Goal: Task Accomplishment & Management: Use online tool/utility

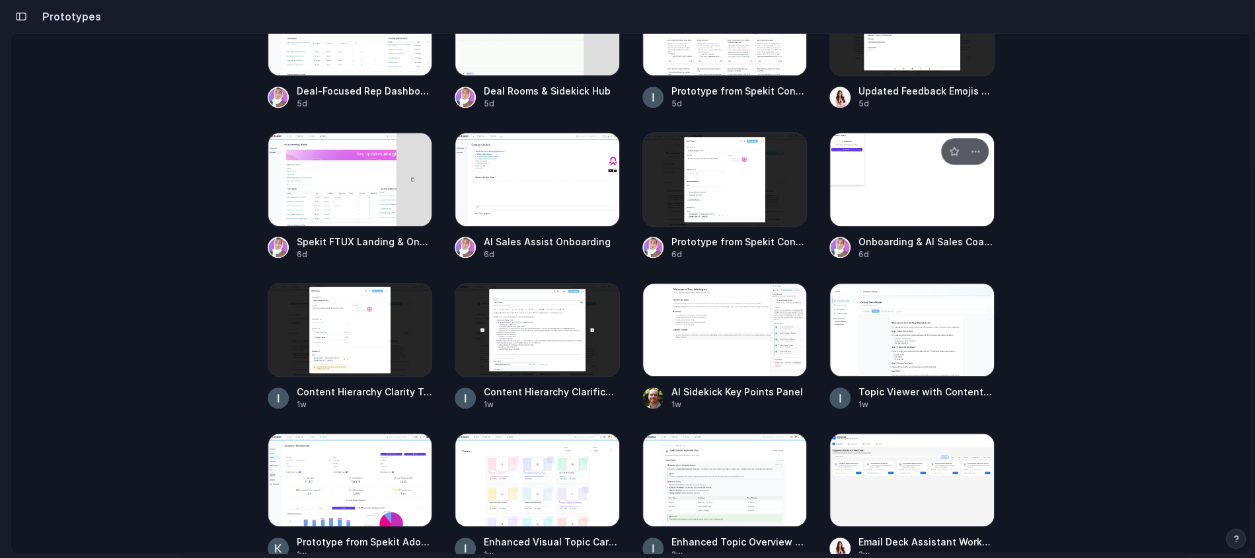
scroll to position [707, 0]
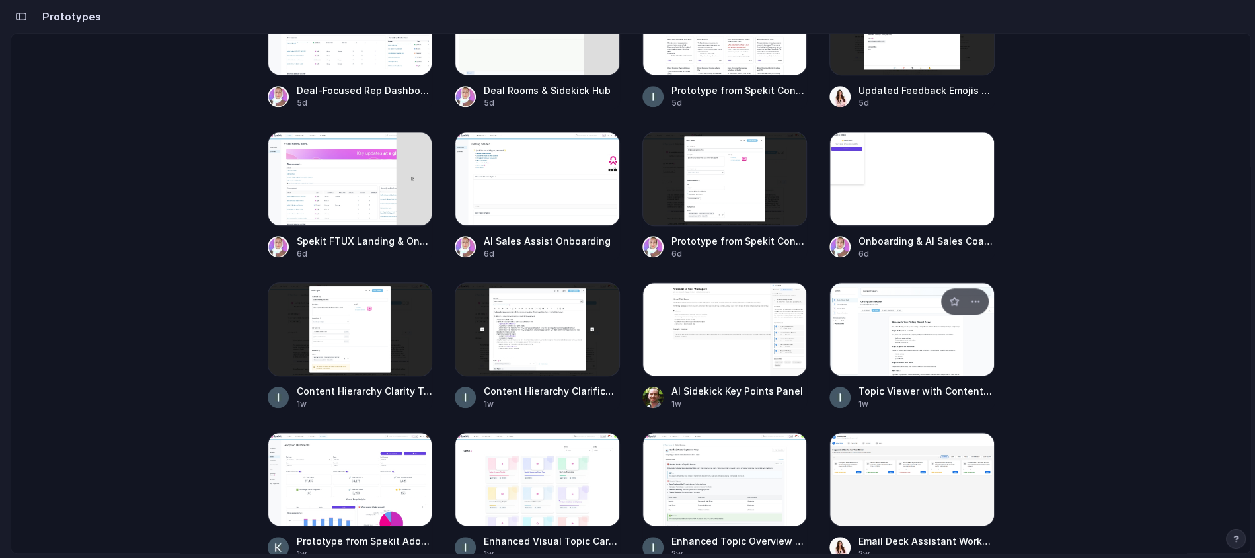
click at [868, 314] on div at bounding box center [912, 329] width 165 height 94
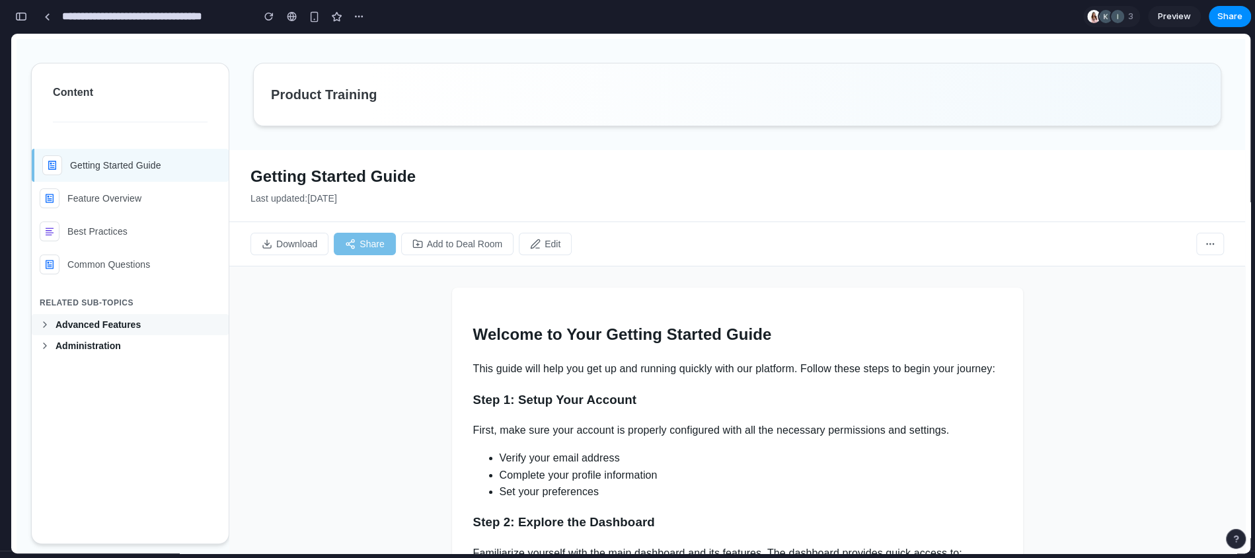
click at [51, 321] on button "Advanced Features" at bounding box center [130, 324] width 197 height 21
click at [54, 352] on button "Administration" at bounding box center [130, 345] width 197 height 21
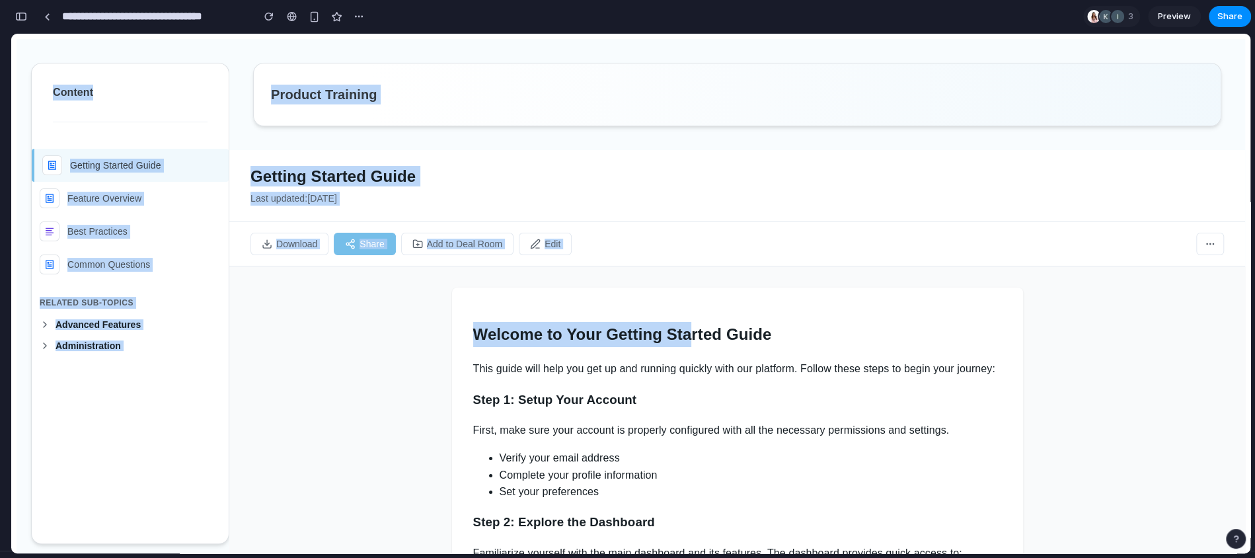
drag, startPoint x: 60, startPoint y: 61, endPoint x: 691, endPoint y: 331, distance: 686.7
click at [691, 331] on div "Content Getting Started Guide Feature Overview Best Practices Common Questions …" at bounding box center [631, 299] width 1229 height 520
click at [642, 222] on div "Download Share Add to Deal Room Edit" at bounding box center [737, 244] width 1016 height 44
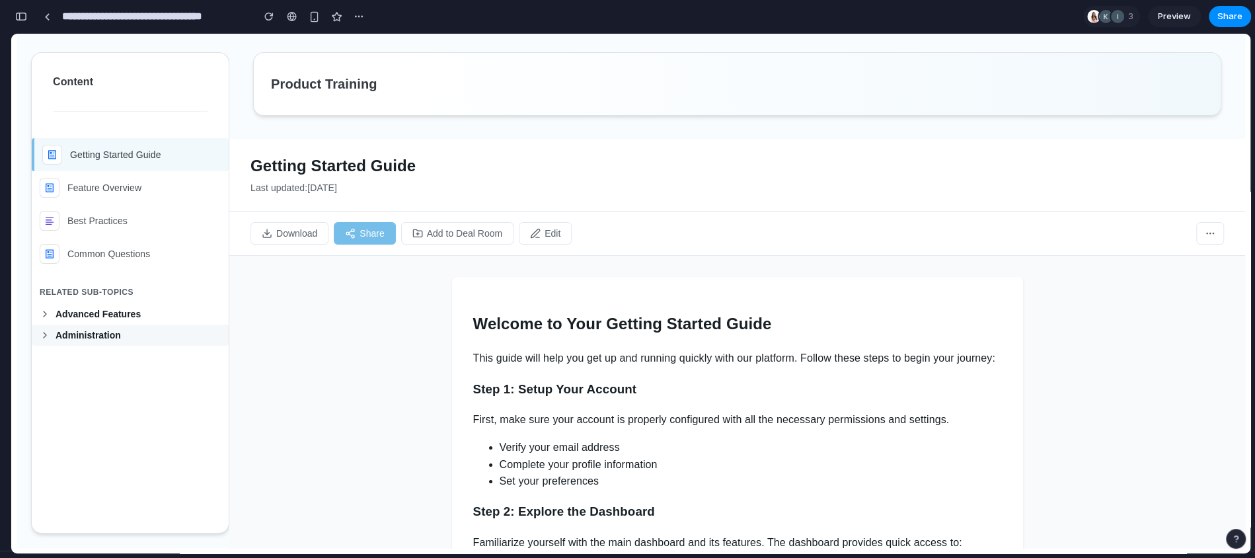
click at [52, 333] on button "Administration" at bounding box center [130, 335] width 197 height 21
click at [52, 303] on button "Advanced Features" at bounding box center [130, 313] width 197 height 21
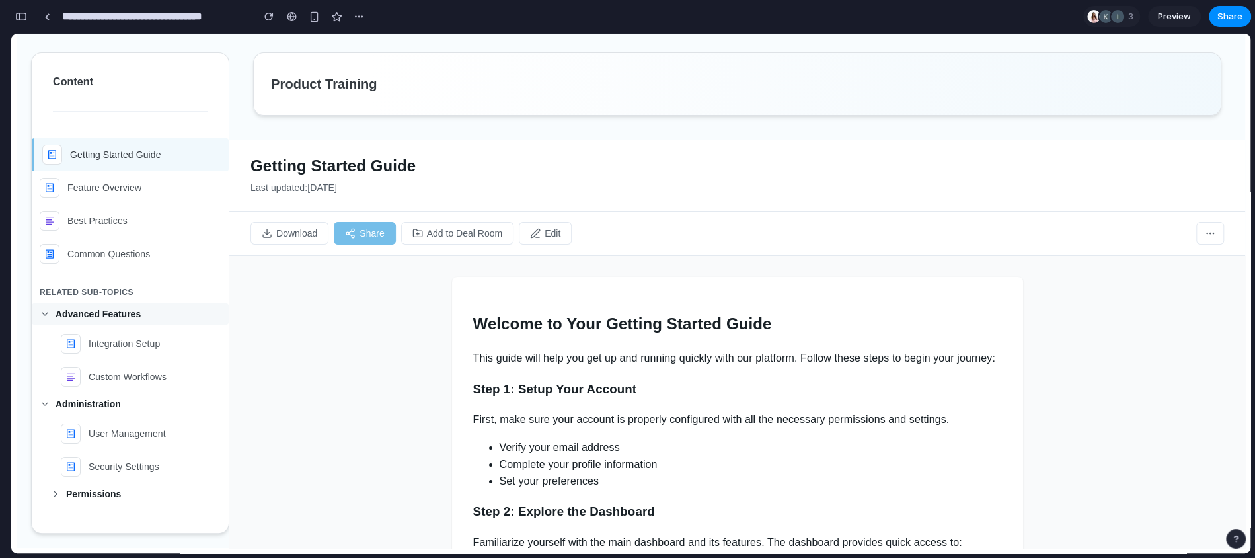
click at [50, 310] on button "Advanced Features" at bounding box center [130, 313] width 197 height 21
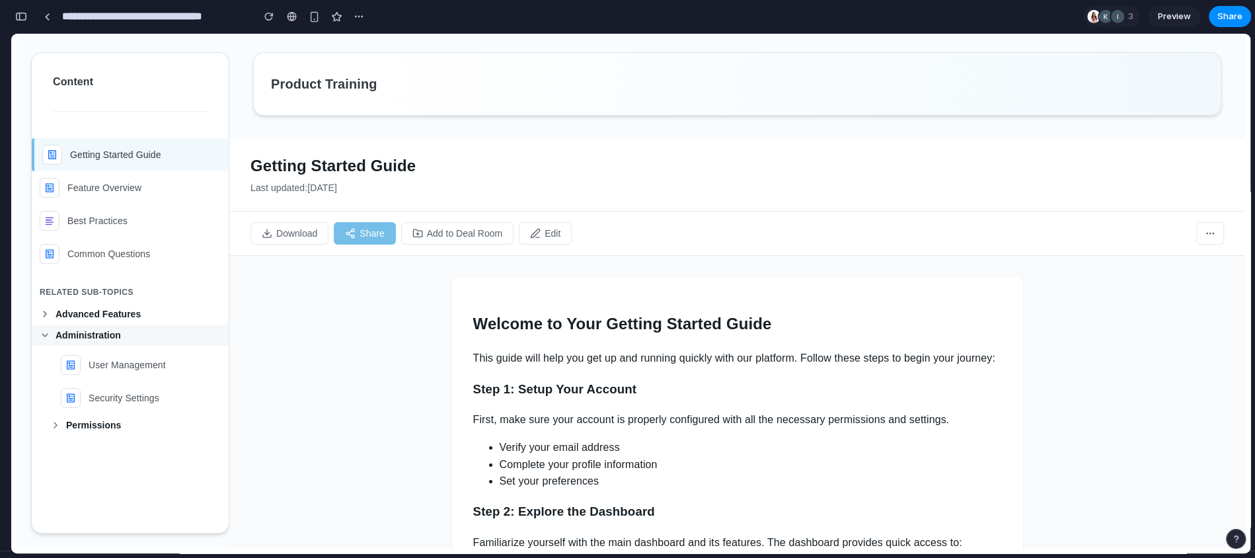
click at [48, 335] on icon at bounding box center [45, 335] width 11 height 11
